Goal: Find specific page/section: Find specific page/section

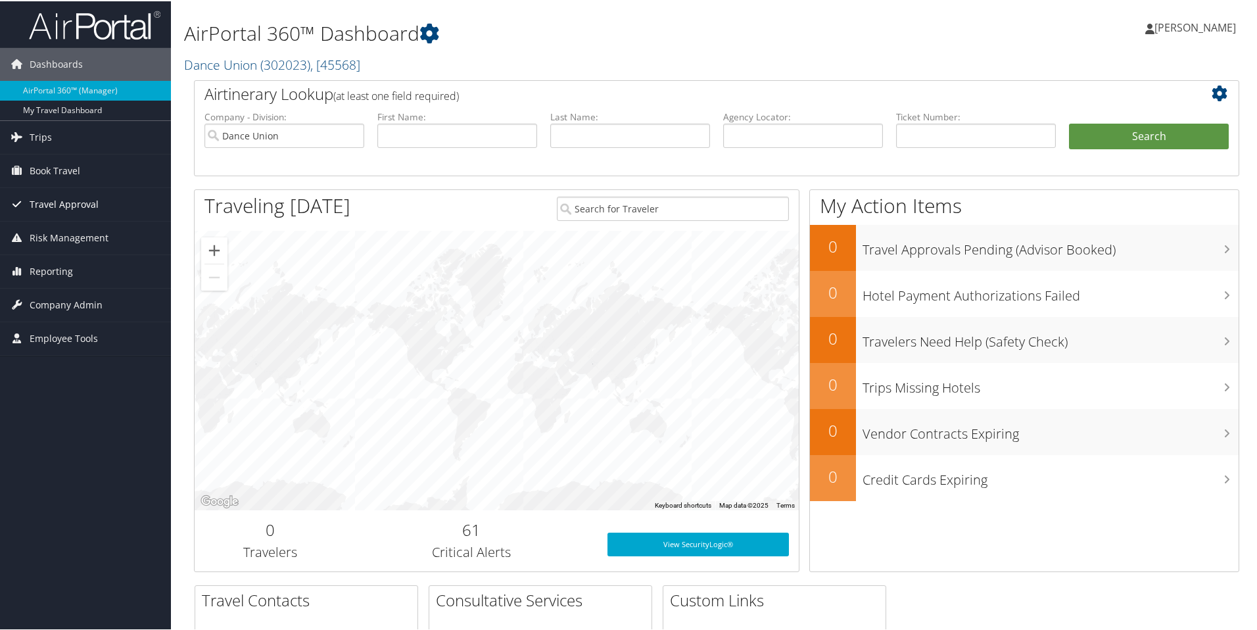
click at [39, 200] on span "Travel Approval" at bounding box center [64, 203] width 69 height 33
click at [45, 385] on span "Company Admin" at bounding box center [66, 382] width 73 height 33
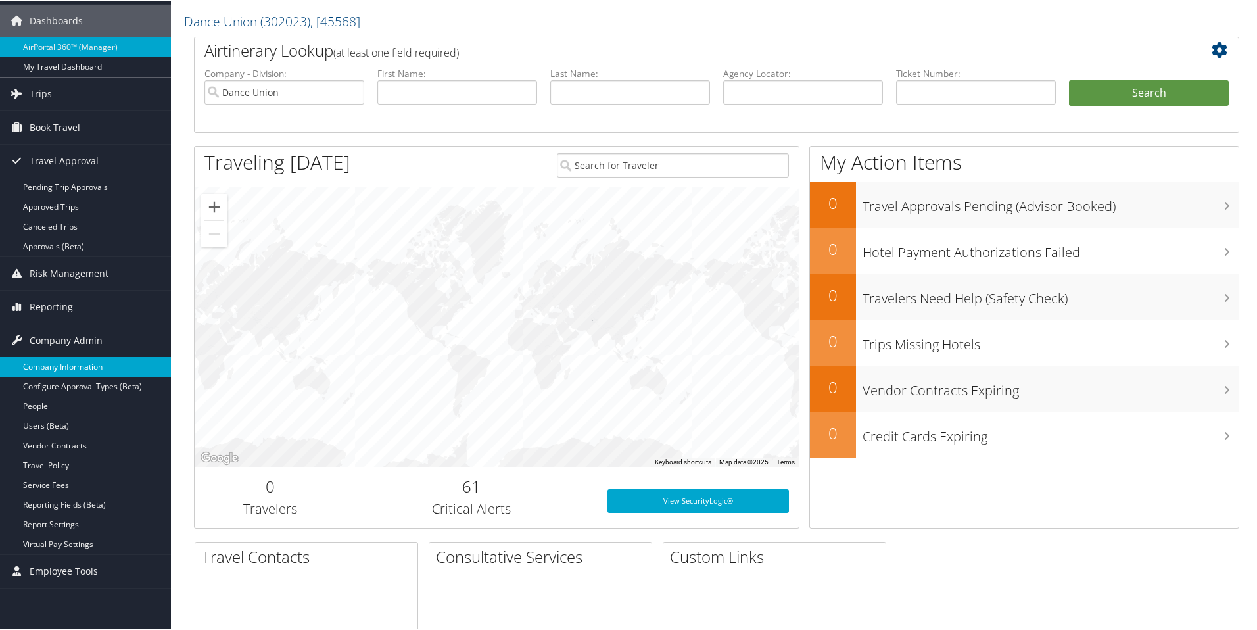
scroll to position [68, 0]
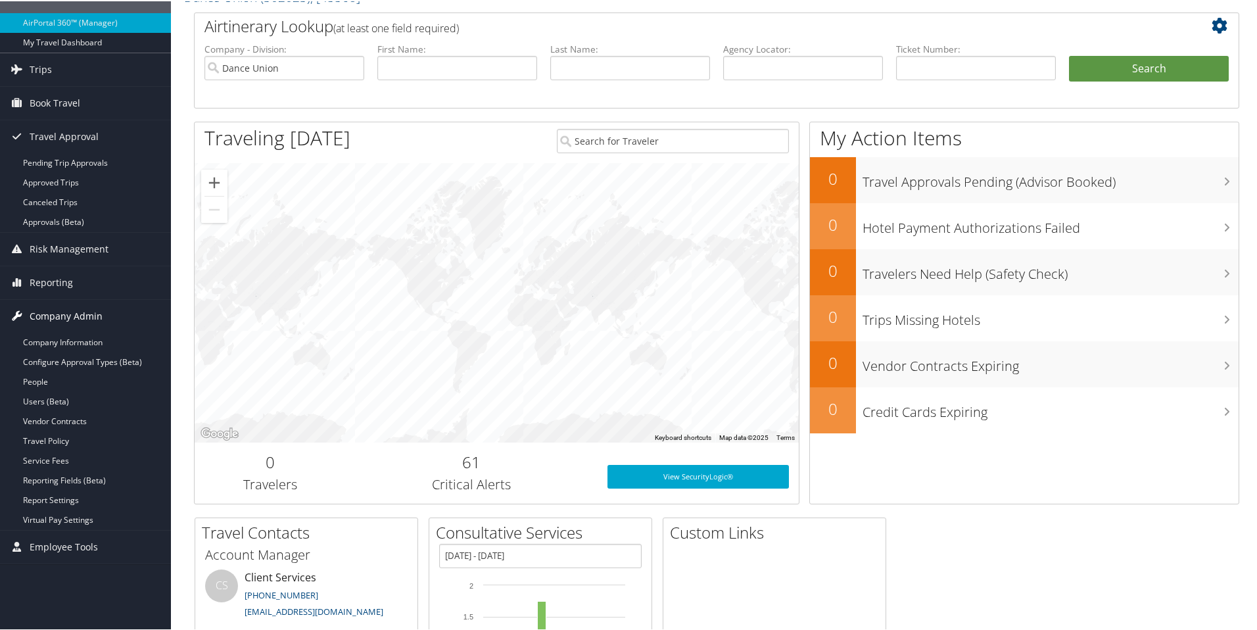
click at [18, 313] on icon at bounding box center [17, 314] width 20 height 20
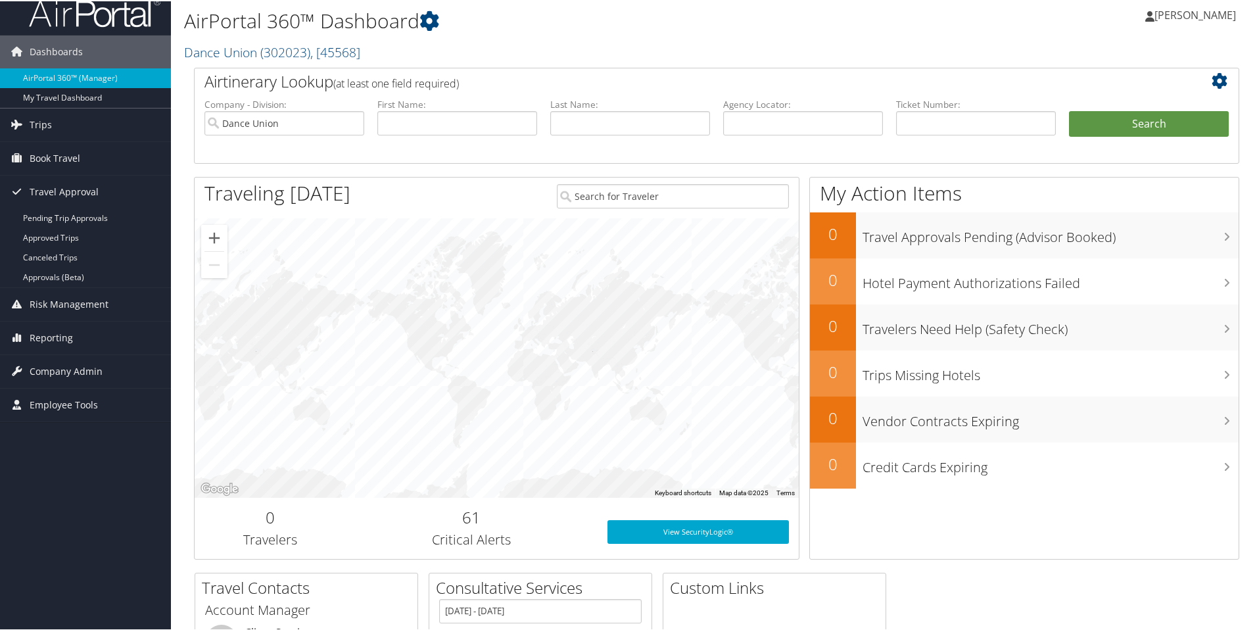
scroll to position [0, 0]
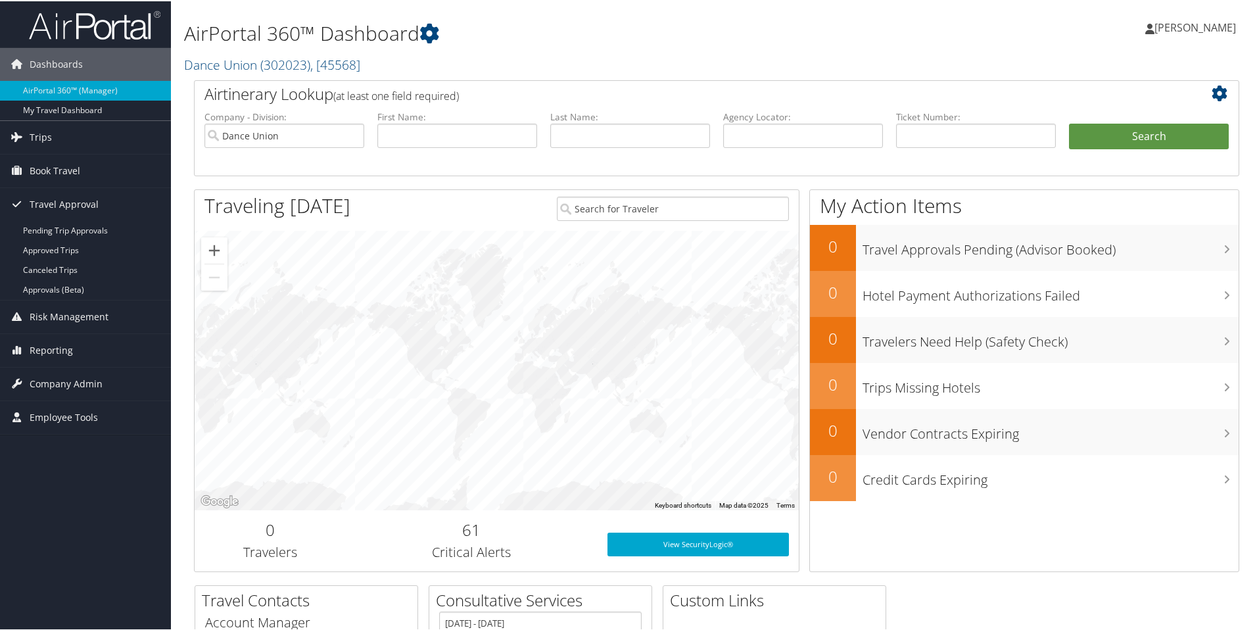
click at [459, 74] on div "AirPortal 360™ Dashboard Dance Union ( 302023 ) , [ 45568 ] Dance Union Dance U…" at bounding box center [539, 43] width 710 height 72
click at [181, 31] on div "AirPortal 360™ Dashboard Dance Union ( 302023 ) , [ 45568 ] Dance Union Dance U…" at bounding box center [716, 39] width 1091 height 79
drag, startPoint x: 185, startPoint y: 37, endPoint x: 417, endPoint y: 43, distance: 232.7
click at [417, 43] on h1 "AirPortal 360™ Dashboard" at bounding box center [539, 32] width 710 height 28
click at [417, 50] on div "AirPortal 360™ Dashboard Dance Union ( 302023 ) , [ 45568 ] Dance Union Dance U…" at bounding box center [539, 40] width 710 height 67
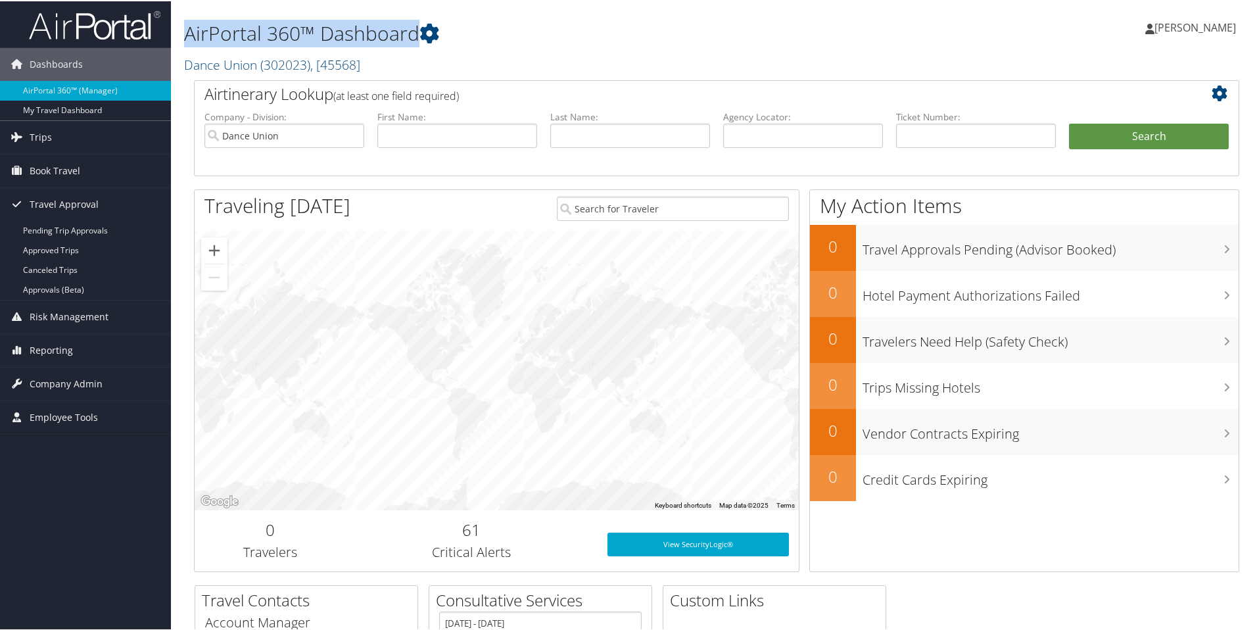
drag, startPoint x: 183, startPoint y: 36, endPoint x: 418, endPoint y: 42, distance: 235.4
click at [418, 42] on div "AirPortal 360™ Dashboard Dance Union ( 302023 ) , [ 45568 ] Dance Union Dance U…" at bounding box center [716, 39] width 1091 height 79
click at [477, 69] on h2 "Dance Union ( 302023 ) , [ 45568 ]" at bounding box center [539, 62] width 710 height 22
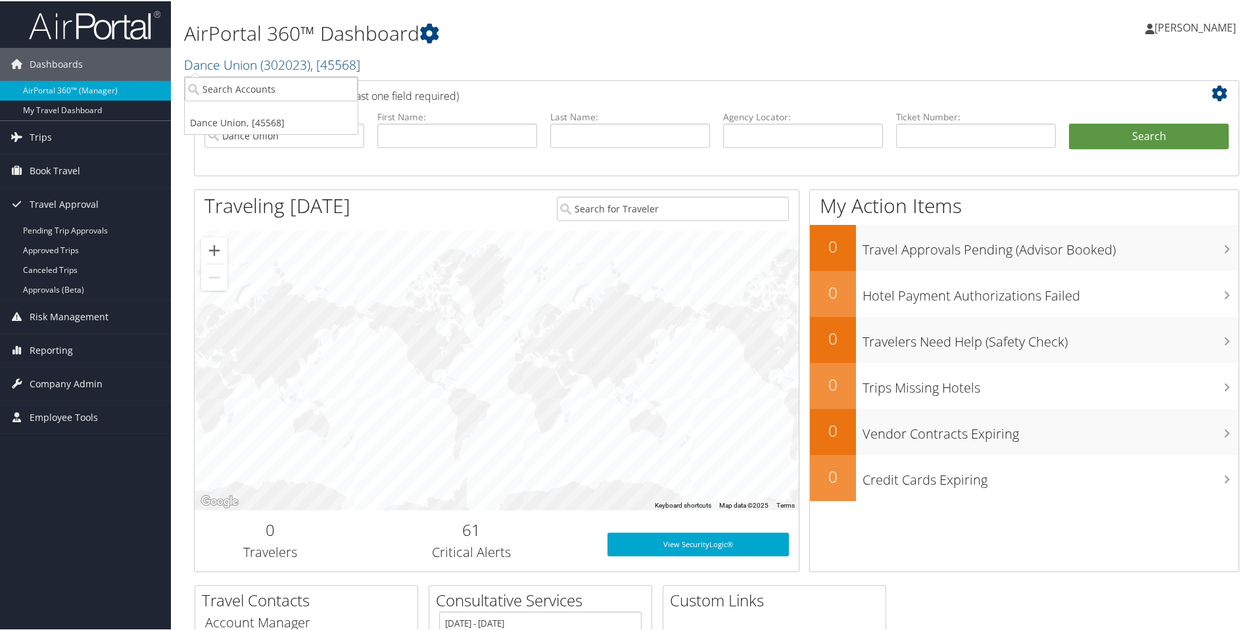
click at [270, 33] on h1 "AirPortal 360™ Dashboard" at bounding box center [539, 32] width 710 height 28
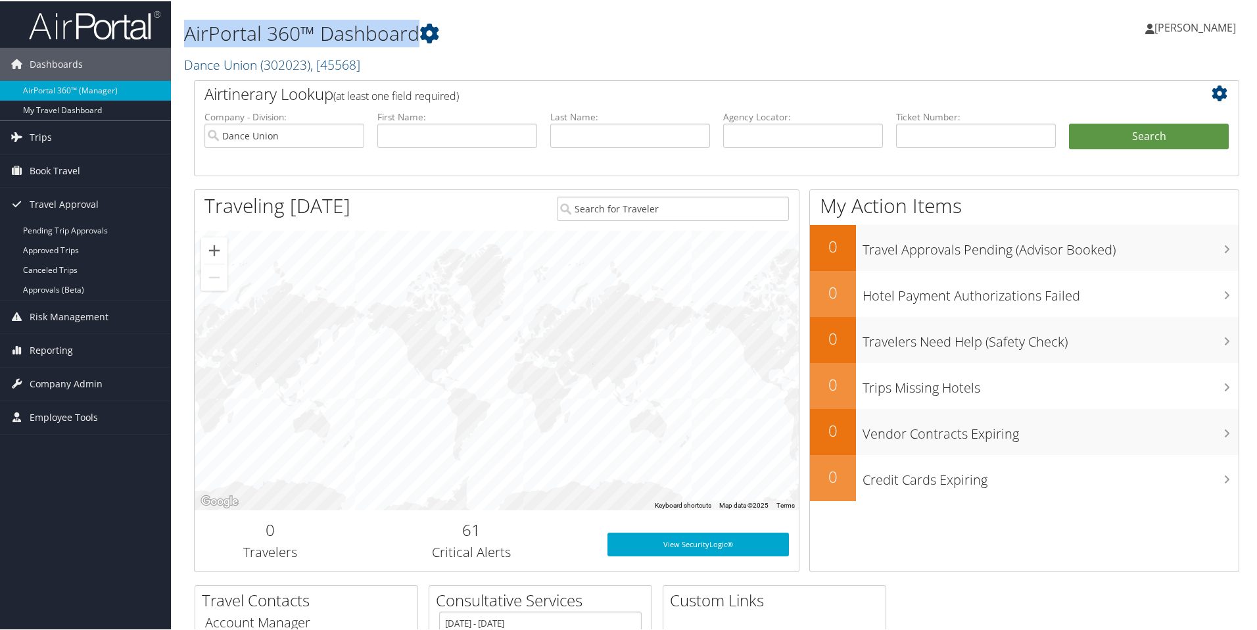
drag, startPoint x: 185, startPoint y: 36, endPoint x: 413, endPoint y: 43, distance: 228.1
click at [413, 43] on h1 "AirPortal 360™ Dashboard" at bounding box center [539, 32] width 710 height 28
click at [227, 34] on h1 "AirPortal 360™ Dashboard" at bounding box center [539, 32] width 710 height 28
drag, startPoint x: 185, startPoint y: 34, endPoint x: 411, endPoint y: 36, distance: 226.7
click at [411, 36] on h1 "AirPortal 360™ Dashboard" at bounding box center [539, 32] width 710 height 28
